Goal: Find specific page/section: Find specific page/section

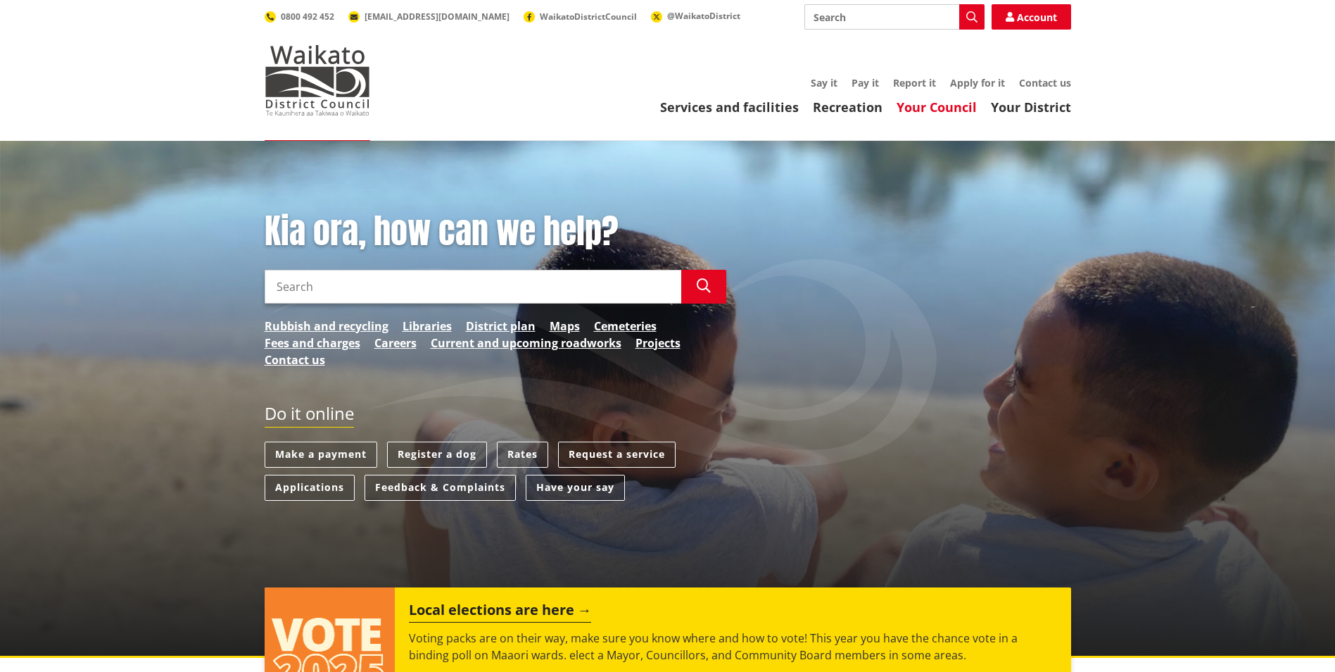
click at [975, 109] on link "Your Council" at bounding box center [937, 107] width 80 height 17
click at [987, 336] on div "Kia ora, how can we help? Search Search Rubbish and recycling Libraries Distric…" at bounding box center [668, 296] width 828 height 171
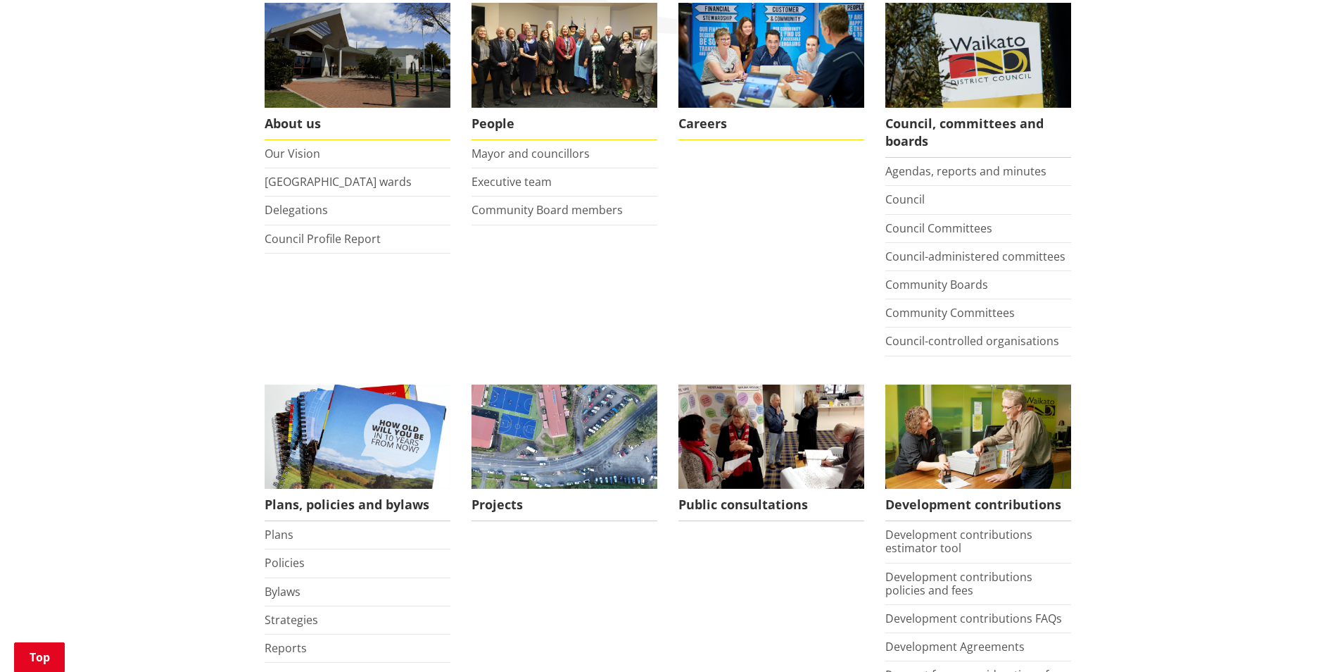
scroll to position [141, 0]
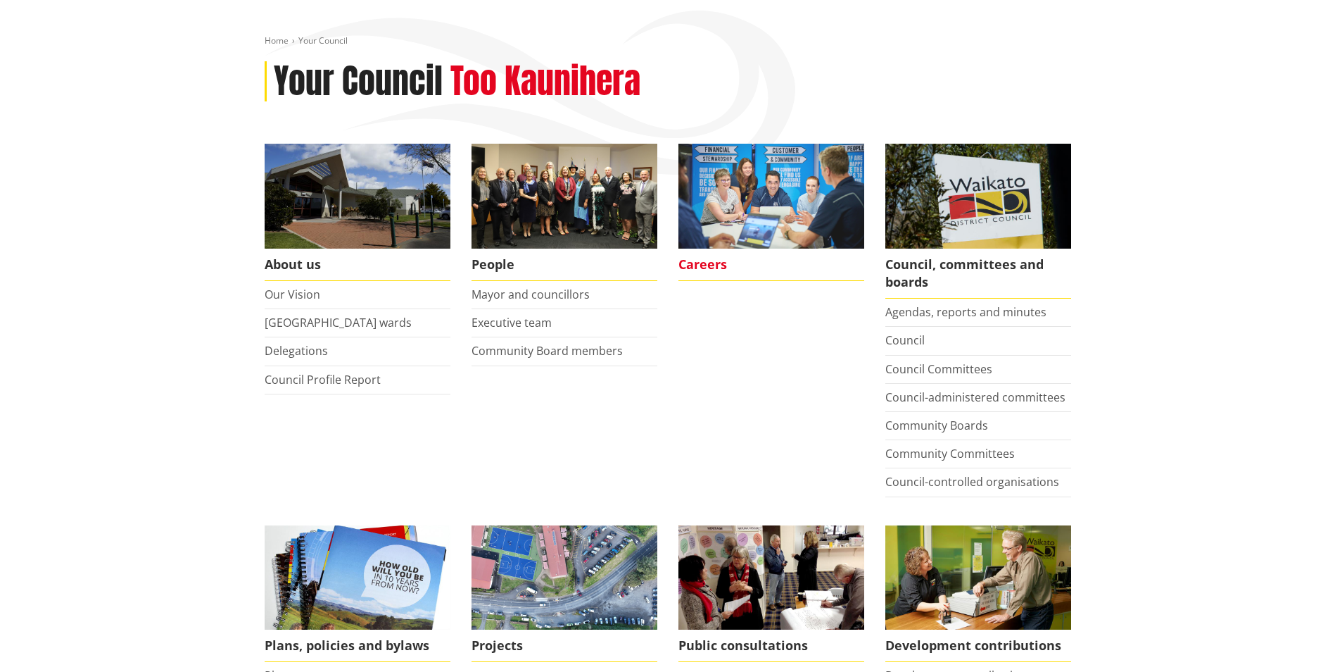
click at [700, 263] on span "Careers" at bounding box center [772, 265] width 186 height 32
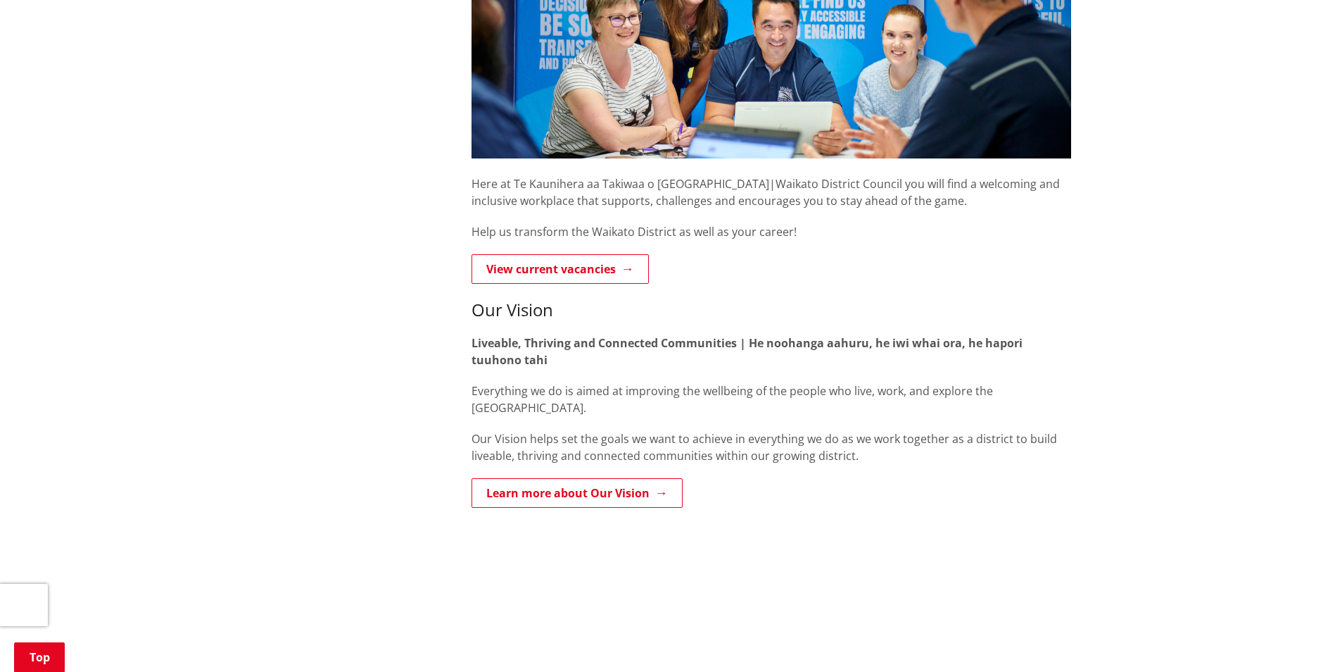
scroll to position [352, 0]
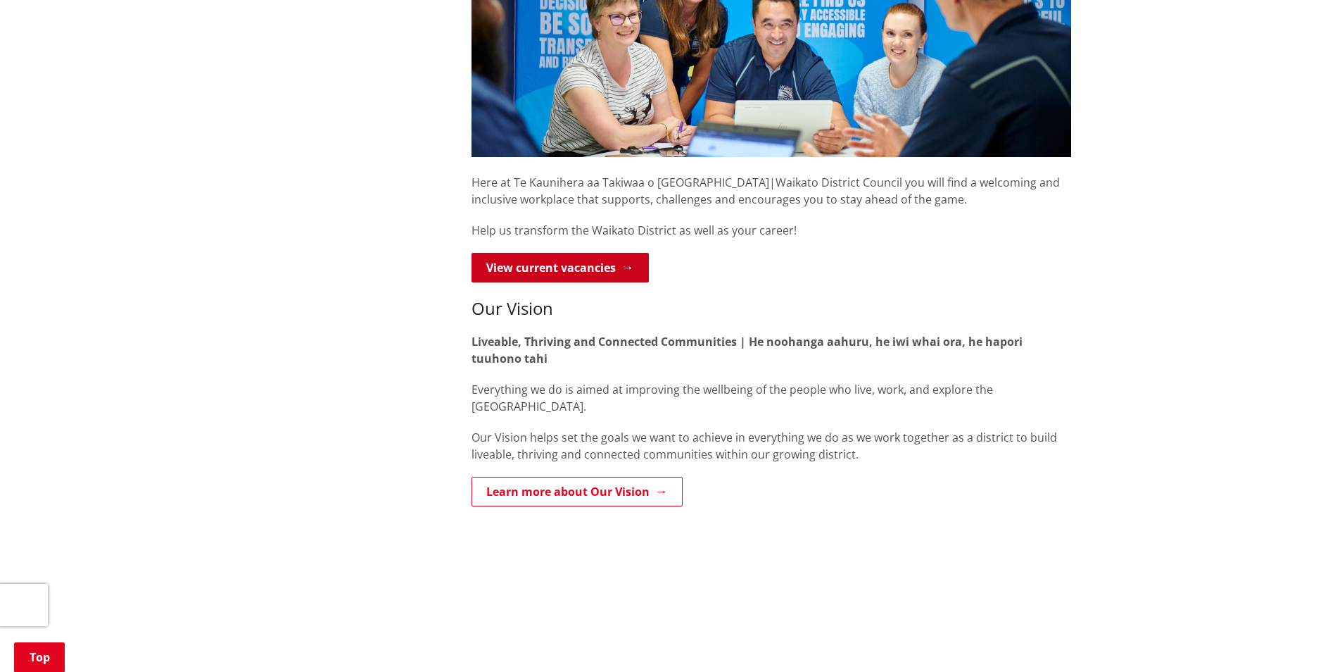
click at [634, 265] on link "View current vacancies" at bounding box center [560, 268] width 177 height 30
